Goal: Transaction & Acquisition: Subscribe to service/newsletter

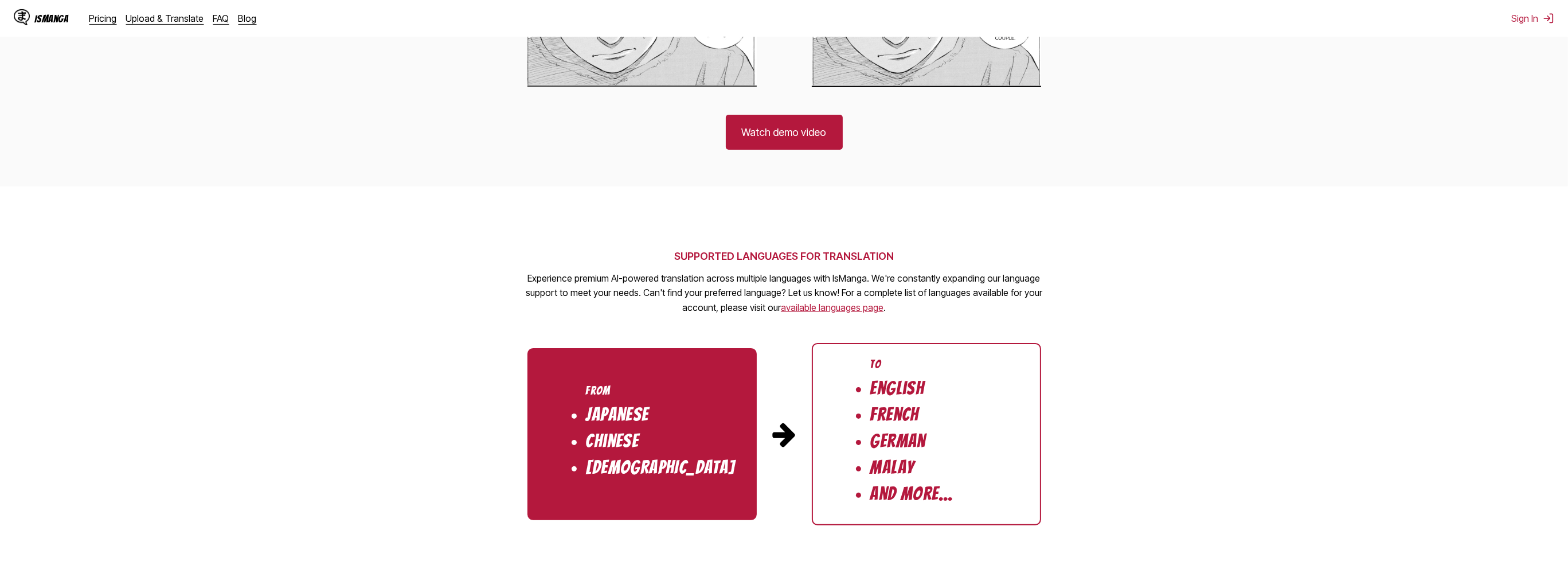
scroll to position [908, 0]
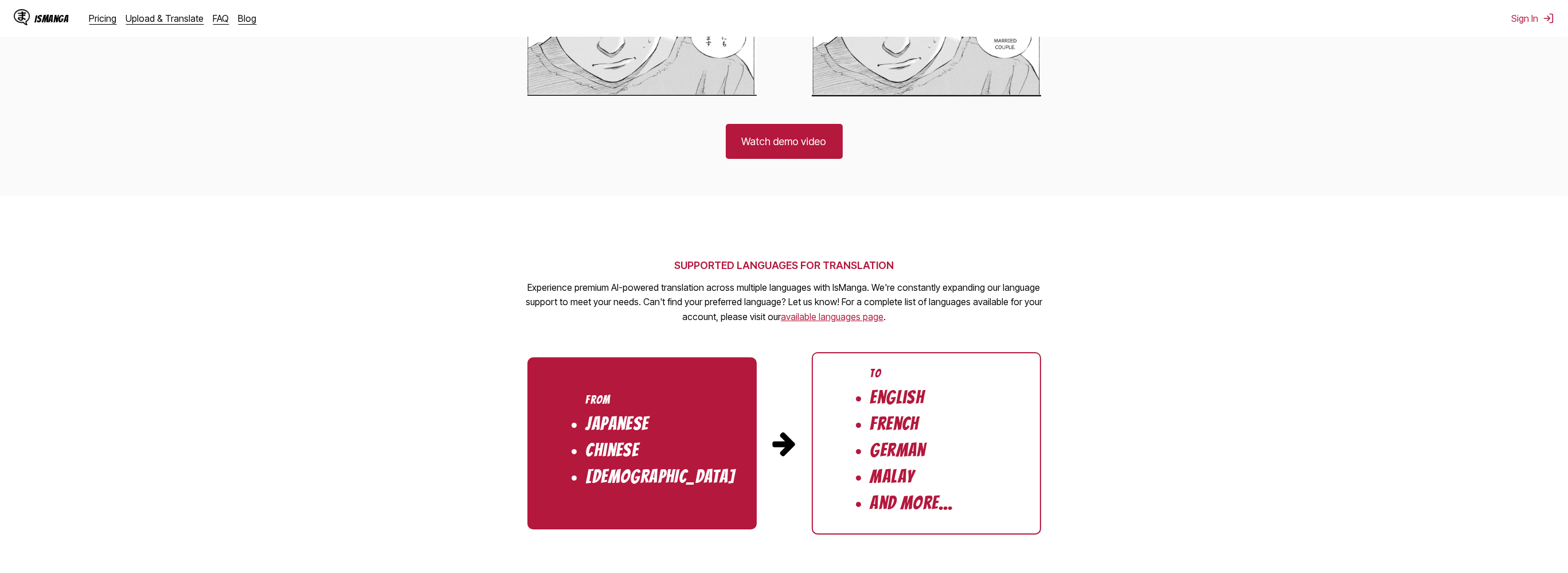
click at [930, 435] on ul "To English French German Malay And More..." at bounding box center [926, 442] width 229 height 182
click at [876, 320] on link "available languages page" at bounding box center [831, 317] width 102 height 12
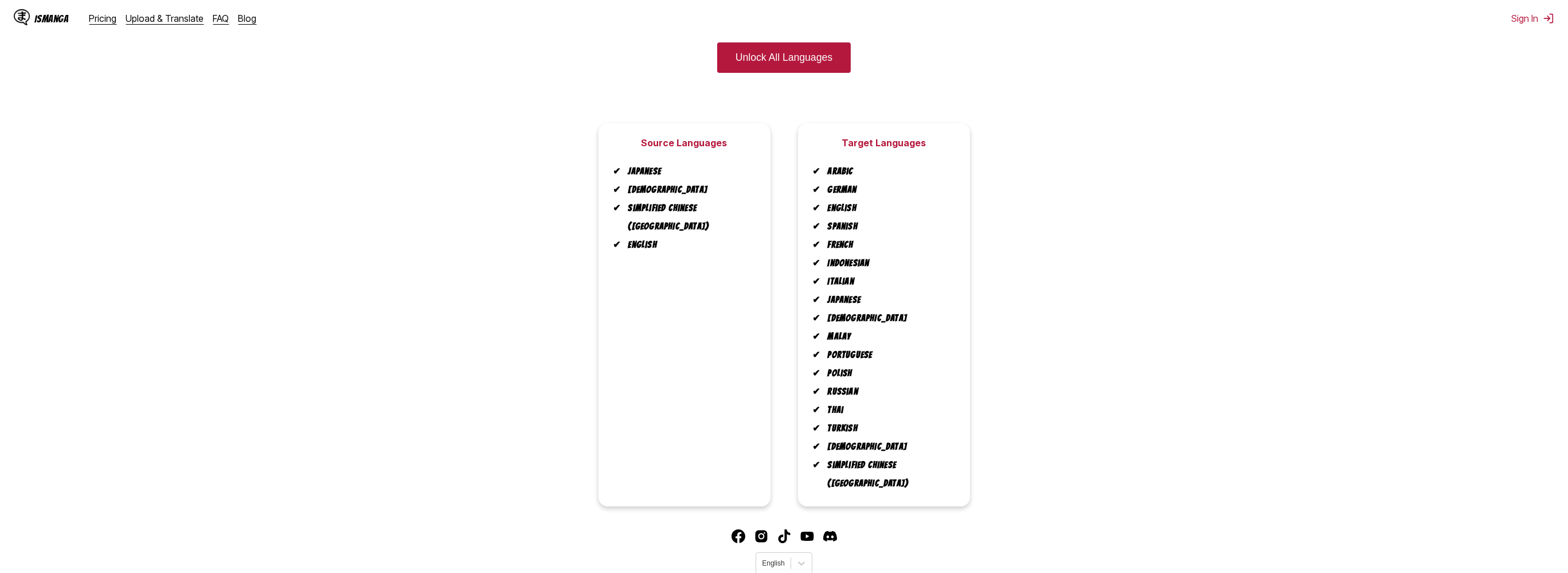
scroll to position [168, 0]
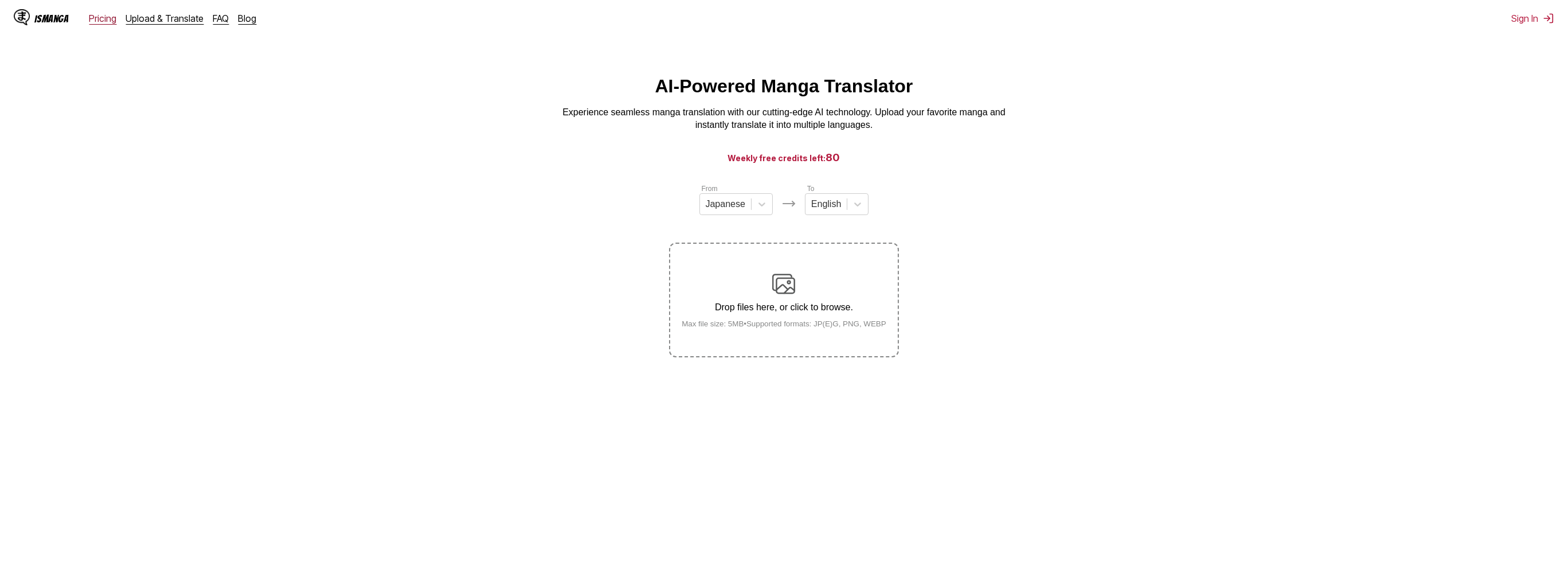
click at [106, 17] on link "Pricing" at bounding box center [103, 18] width 27 height 12
